Goal: Find specific page/section: Find specific page/section

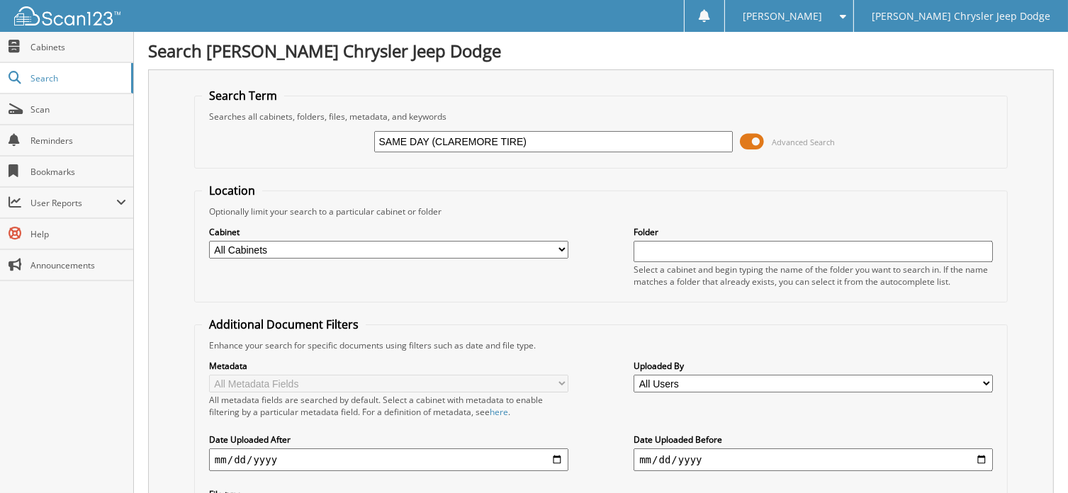
type input "SAME DAY (CLAREMORE TIRE)"
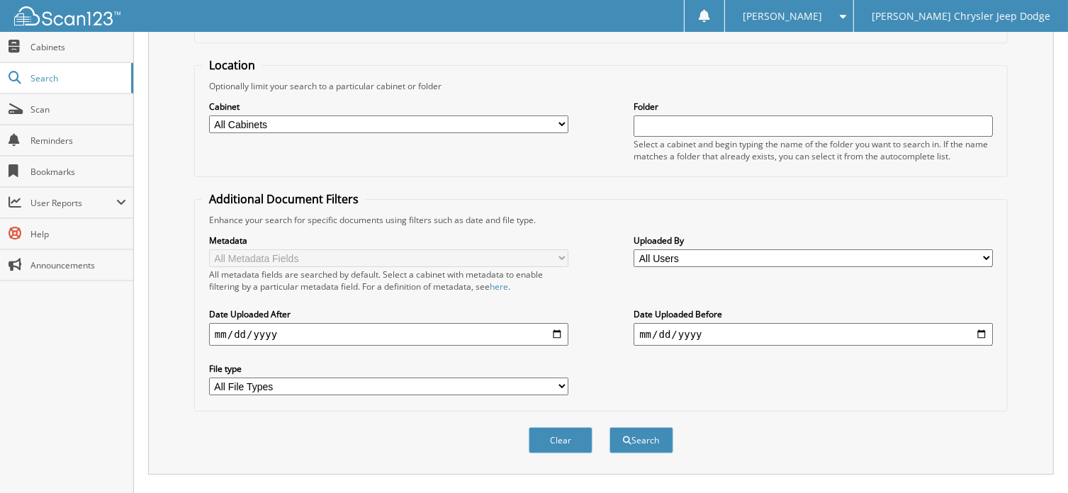
scroll to position [45, 0]
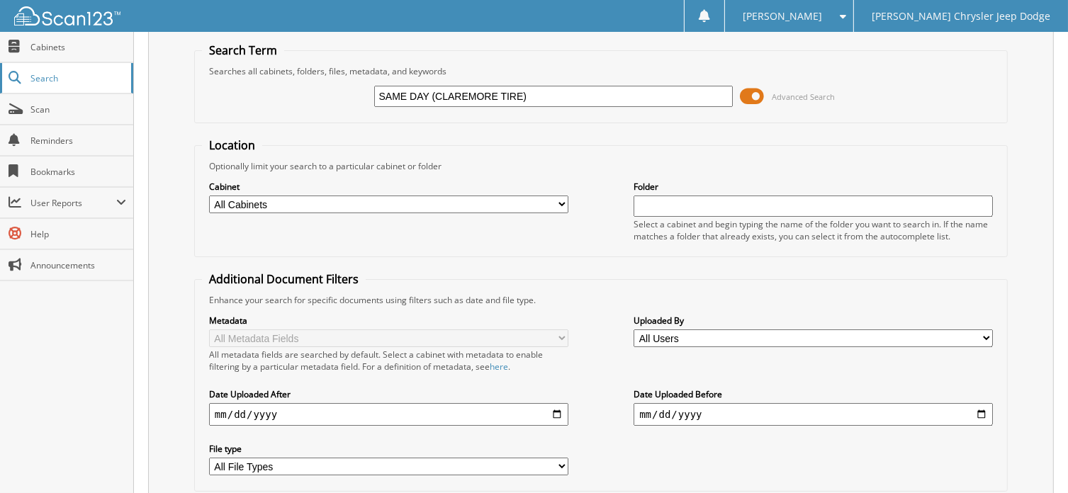
click at [58, 79] on span "Search" at bounding box center [77, 78] width 94 height 12
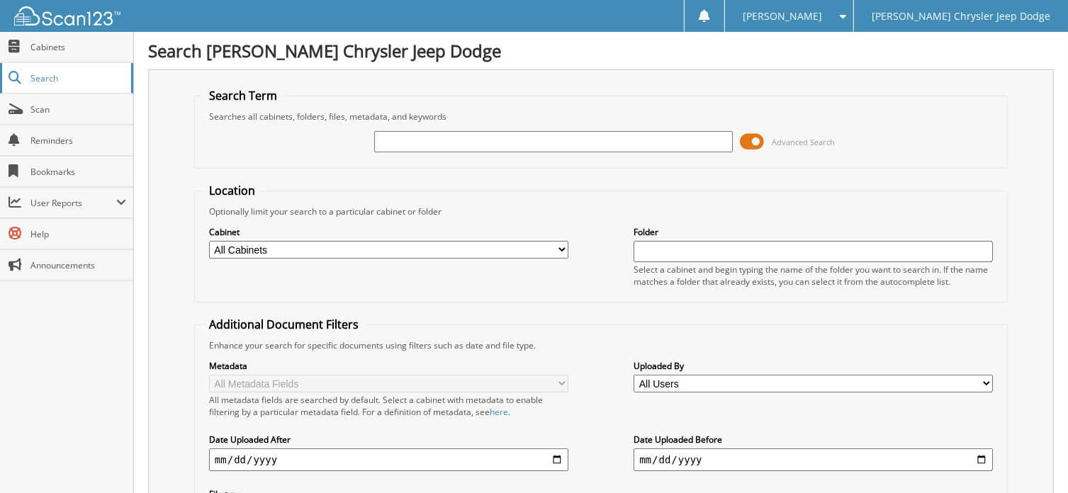
click at [57, 77] on span "Search" at bounding box center [77, 78] width 94 height 12
type input "90965"
click at [52, 44] on span "Cabinets" at bounding box center [78, 47] width 96 height 12
click at [557, 248] on select "All Cabinets PARTS INVOICES PAYABLES SERVICE CONTRACTS SERVICE RO Needs Filing" at bounding box center [388, 250] width 359 height 18
select select "6456"
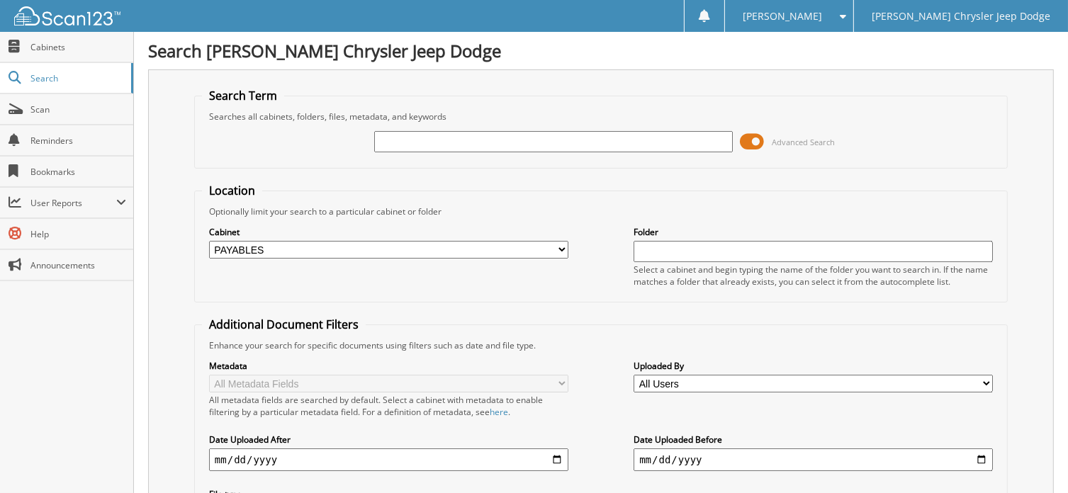
click at [209, 241] on select "All Cabinets PARTS INVOICES PAYABLES SERVICE CONTRACTS SERVICE RO Needs Filing" at bounding box center [388, 250] width 359 height 18
click at [422, 154] on div "Advanced Search" at bounding box center [601, 142] width 798 height 38
click at [421, 148] on input "text" at bounding box center [553, 141] width 359 height 21
type input "90965"
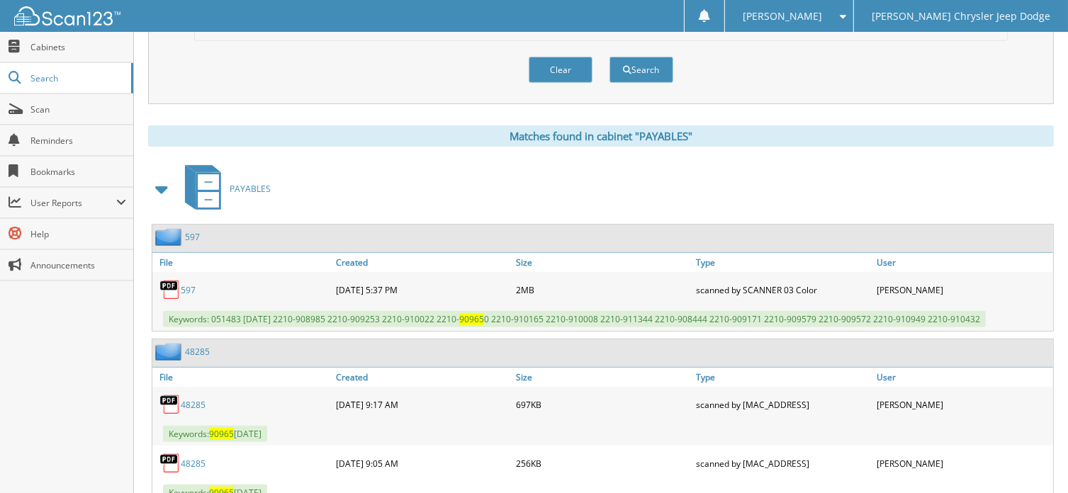
scroll to position [567, 0]
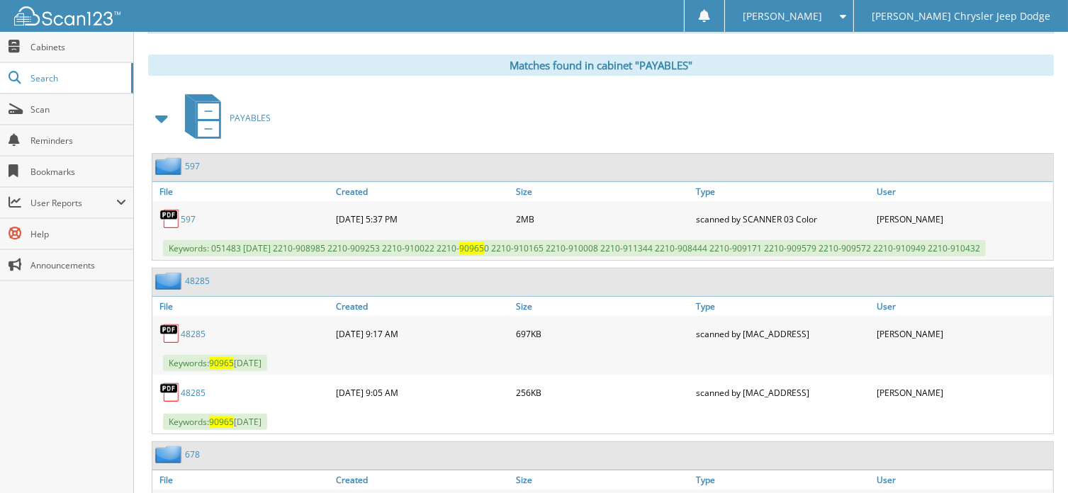
click at [197, 328] on link "48285" at bounding box center [193, 334] width 25 height 12
click at [995, 108] on div "PAYABLES" at bounding box center [601, 118] width 906 height 56
drag, startPoint x: 276, startPoint y: 329, endPoint x: 291, endPoint y: 328, distance: 14.9
click at [288, 328] on div "48285" at bounding box center [242, 334] width 180 height 28
click at [62, 48] on span "Cabinets" at bounding box center [78, 47] width 96 height 12
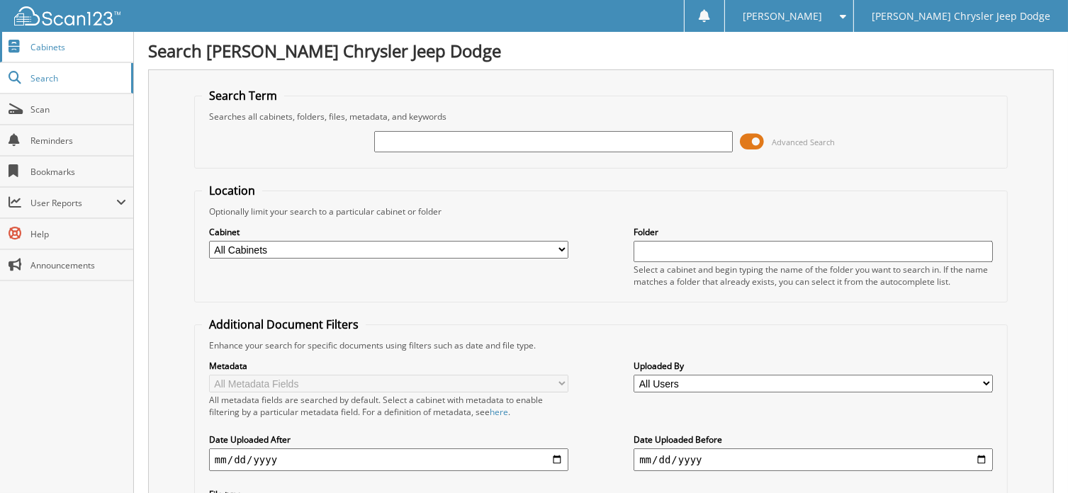
click at [52, 41] on span "Cabinets" at bounding box center [78, 47] width 96 height 12
